Goal: Transaction & Acquisition: Purchase product/service

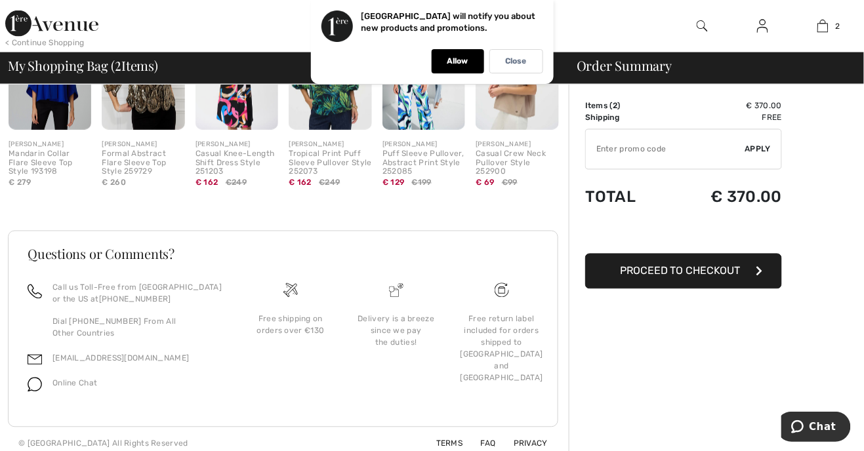
scroll to position [568, 0]
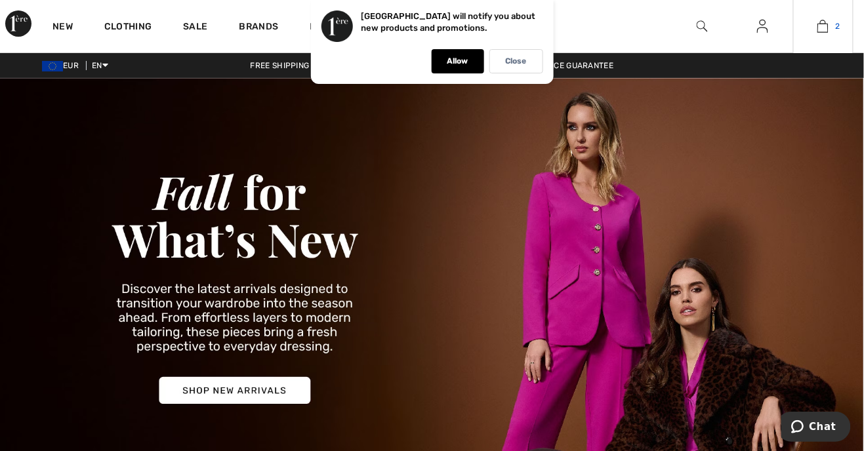
click at [832, 26] on link "2" at bounding box center [823, 26] width 59 height 16
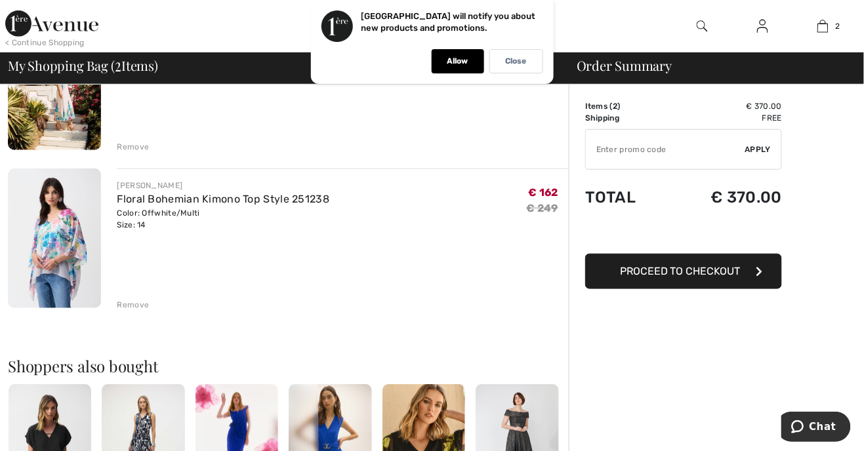
scroll to position [188, 0]
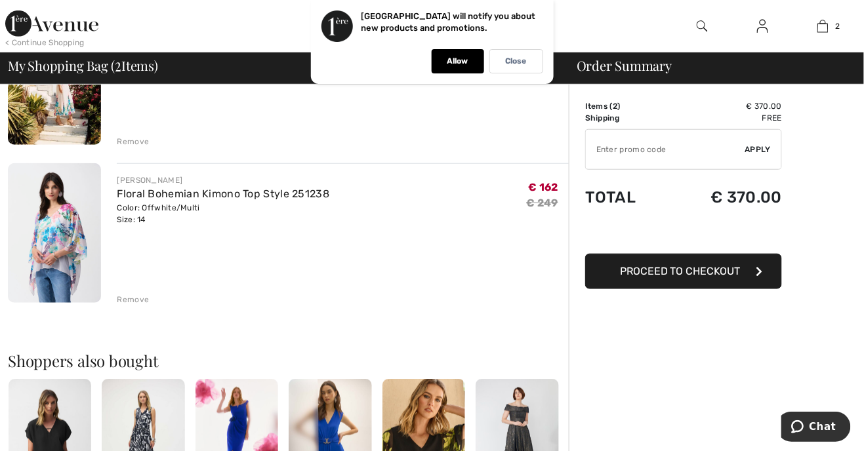
click at [136, 300] on div "Remove" at bounding box center [133, 300] width 32 height 12
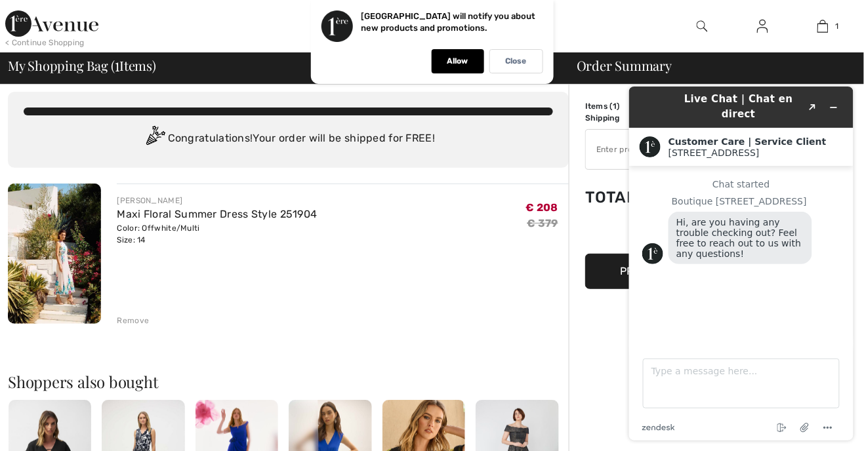
scroll to position [0, 0]
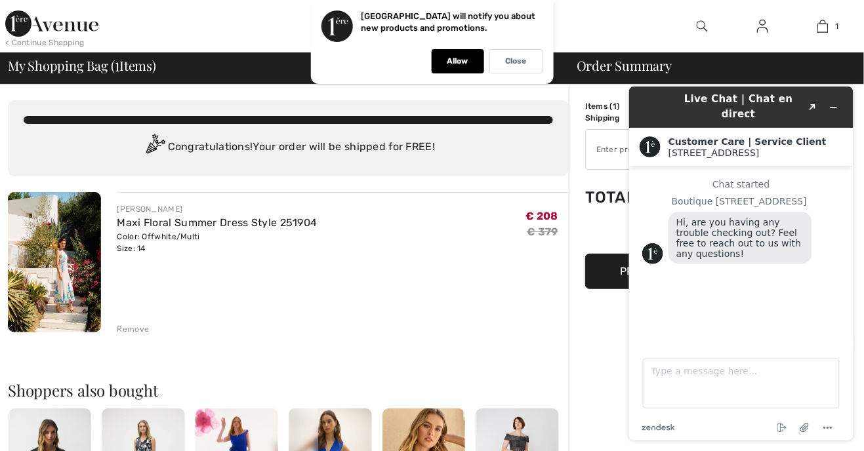
click at [131, 330] on div "Remove" at bounding box center [133, 329] width 32 height 12
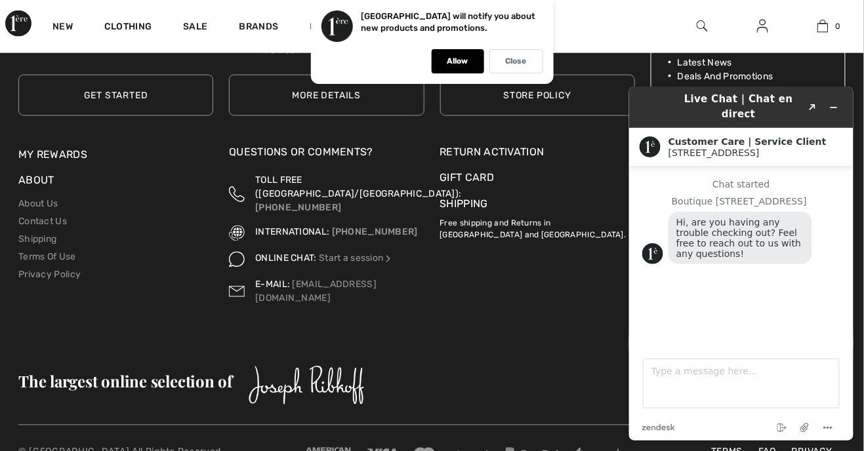
scroll to position [4502, 0]
